Goal: Book appointment/travel/reservation

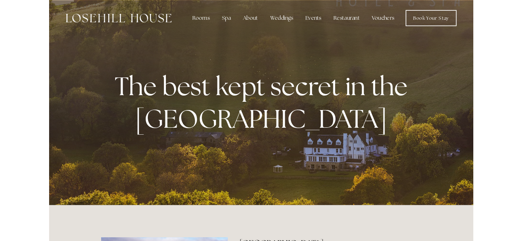
scroll to position [1, 0]
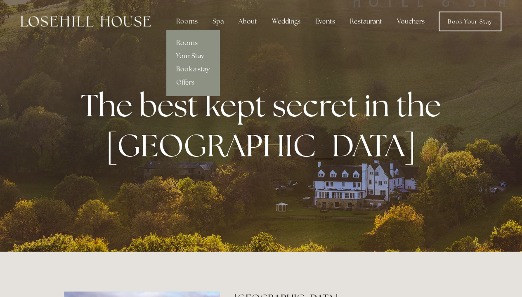
click at [193, 68] on link "Book a stay" at bounding box center [192, 69] width 53 height 13
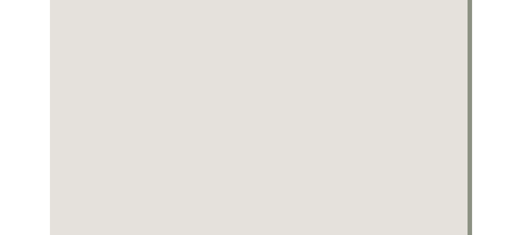
scroll to position [0, 6]
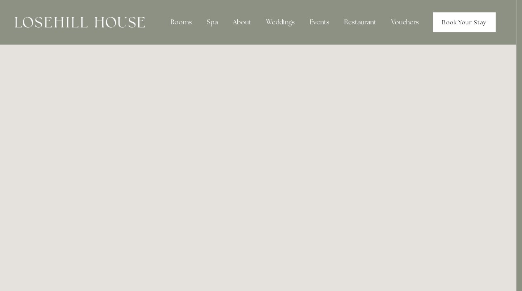
click at [460, 25] on link "Book Your Stay" at bounding box center [464, 22] width 63 height 20
